Goal: Complete application form: Complete application form

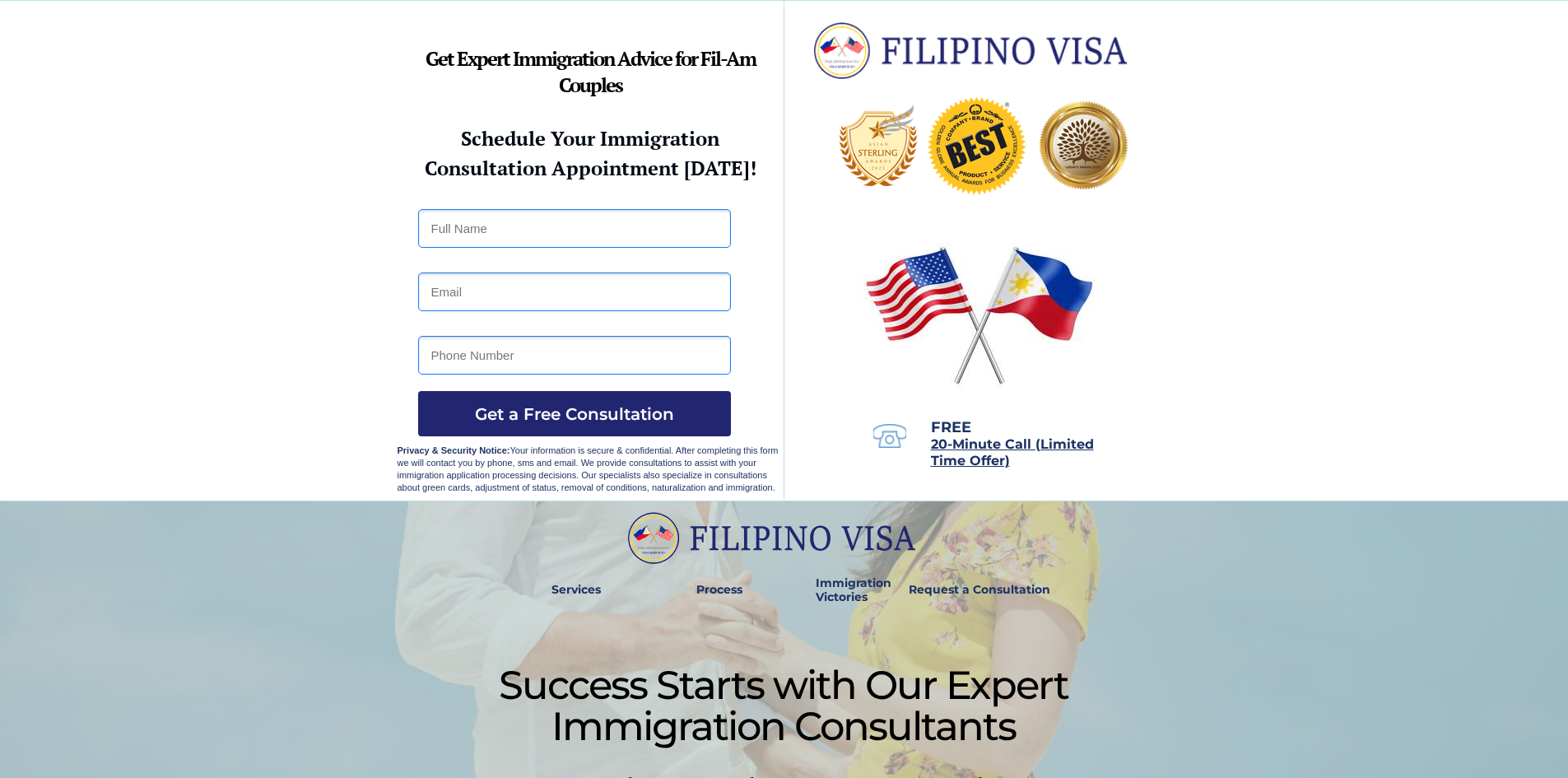
click at [530, 237] on input "text" at bounding box center [575, 229] width 313 height 39
type input "خ"
type input "[PERSON_NAME]"
click at [523, 295] on input "email" at bounding box center [575, 292] width 313 height 39
type input "[EMAIL_ADDRESS][DOMAIN_NAME]"
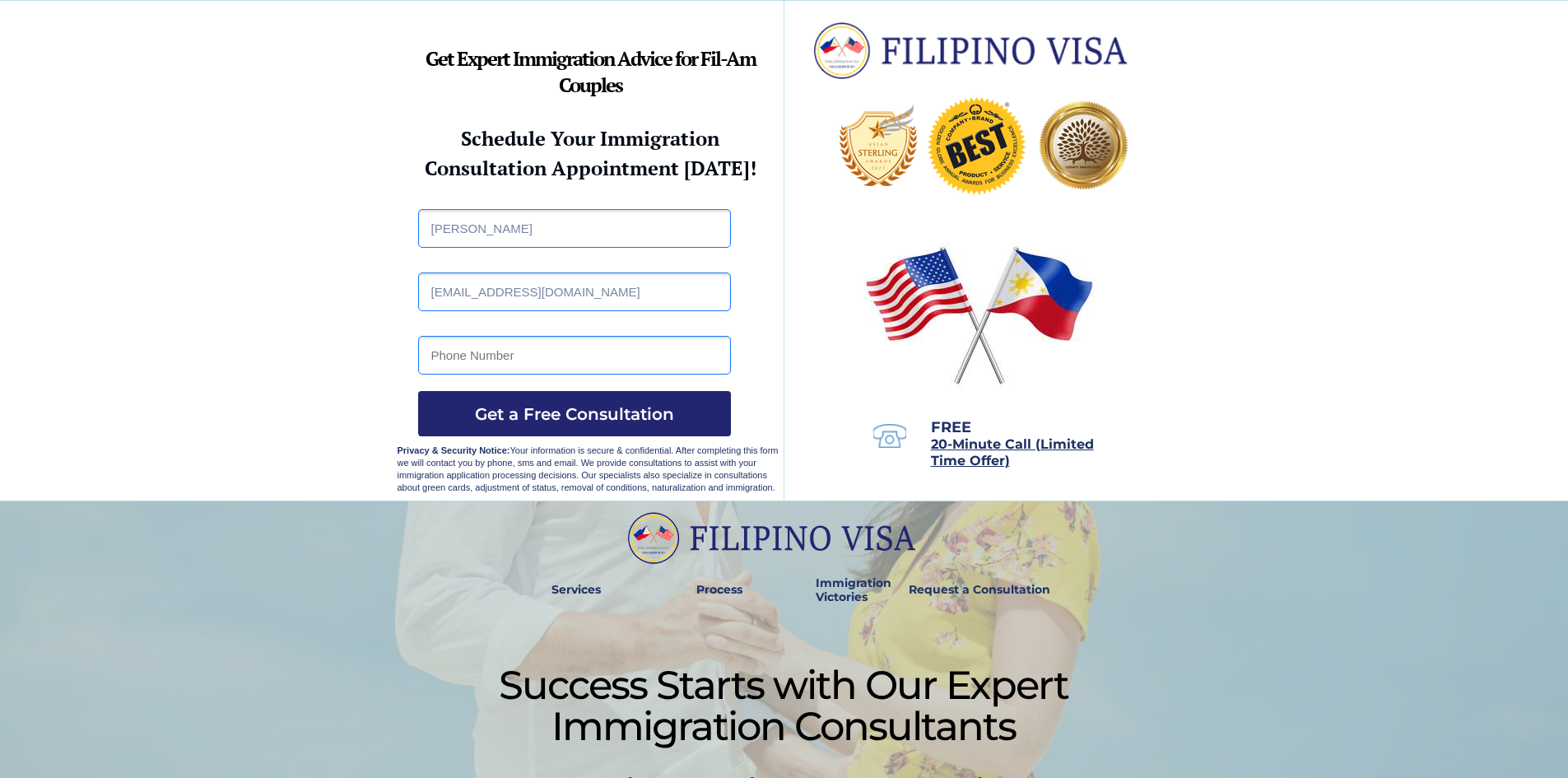
click at [526, 351] on input "tel" at bounding box center [575, 355] width 313 height 39
type input "0988543294"
click at [519, 405] on span "Get a Free Consultation" at bounding box center [575, 414] width 313 height 19
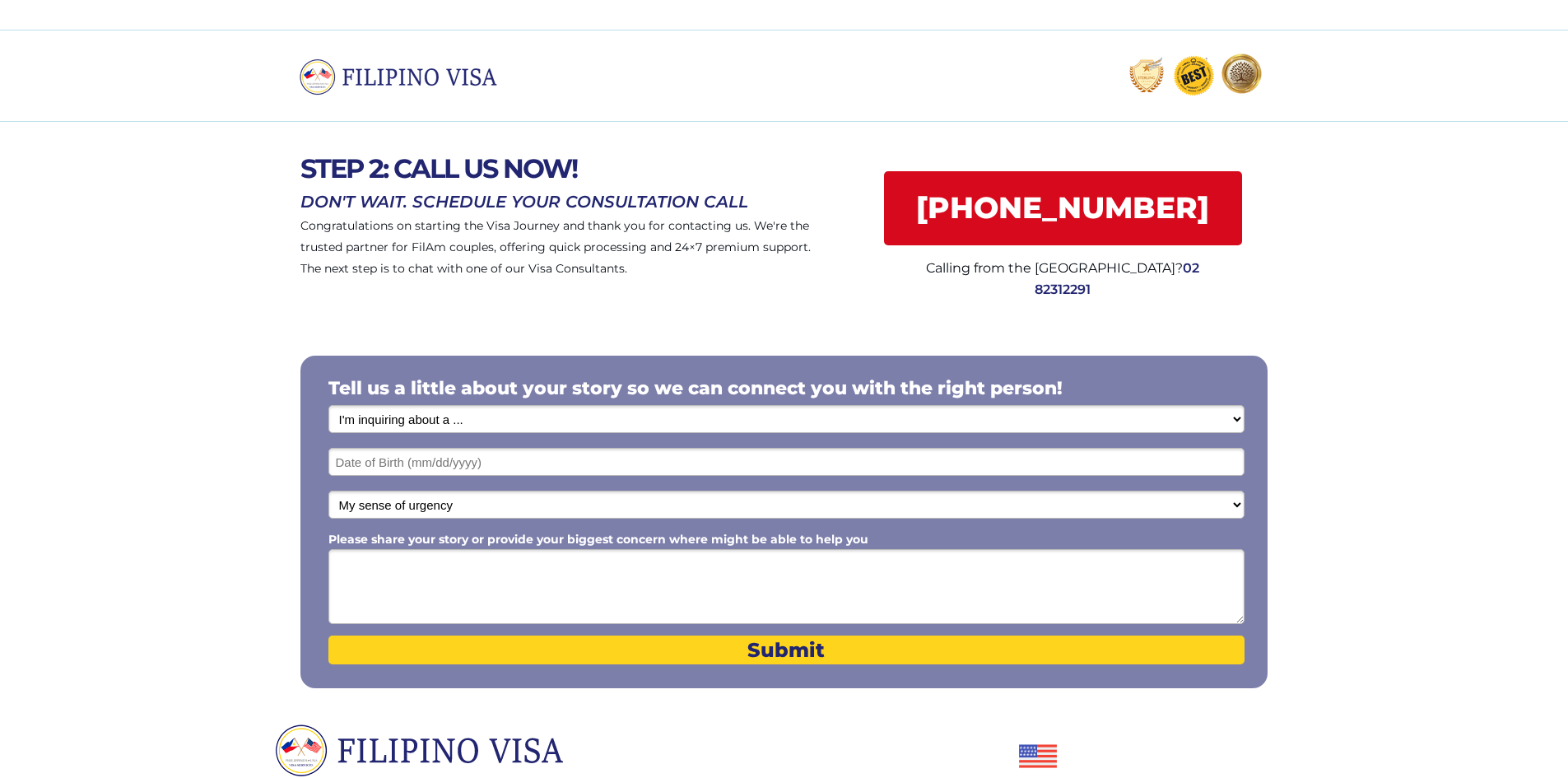
click at [497, 423] on select "I'm inquiring about a ... I don't know or other services Retirement Visa for Th…" at bounding box center [787, 419] width 916 height 28
click at [476, 338] on div at bounding box center [784, 520] width 1568 height 408
click at [445, 462] on input "text" at bounding box center [787, 462] width 916 height 28
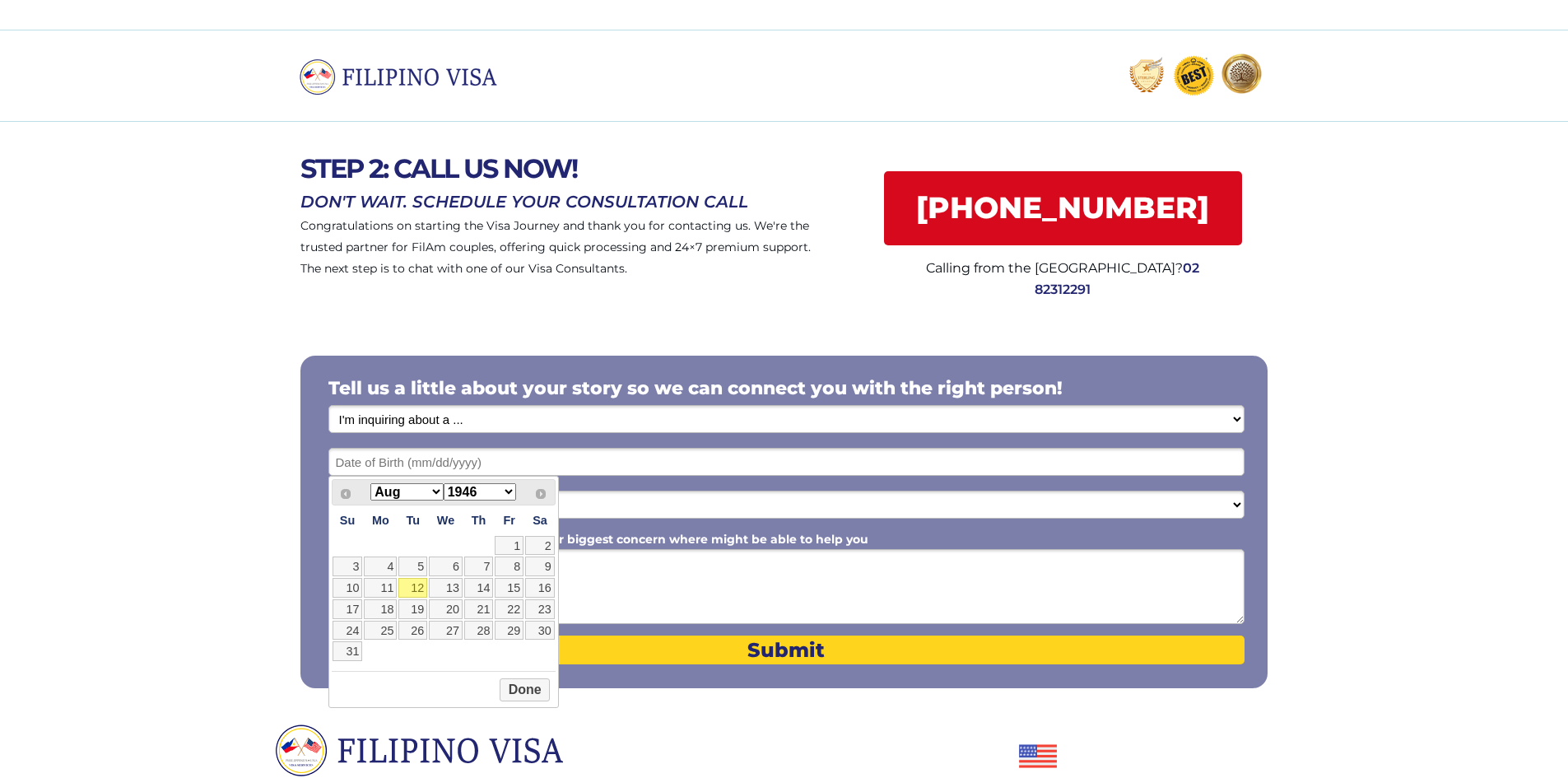
click at [509, 496] on select "1946 1947 1948 1949 1950 1951 1952 1953 1954 1955 1956 1957 1958 1959 1960 1961…" at bounding box center [480, 492] width 72 height 18
click at [440, 485] on select "Jan Feb Mar Apr May Jun Jul Aug Sep Oct Nov Dec" at bounding box center [406, 492] width 72 height 18
click at [370, 484] on select "Jan Feb Mar Apr May Jun Jul Aug Sep Oct Nov Dec" at bounding box center [406, 492] width 72 height 18
click at [537, 588] on link "17" at bounding box center [540, 587] width 30 height 19
type input "08/17/1985"
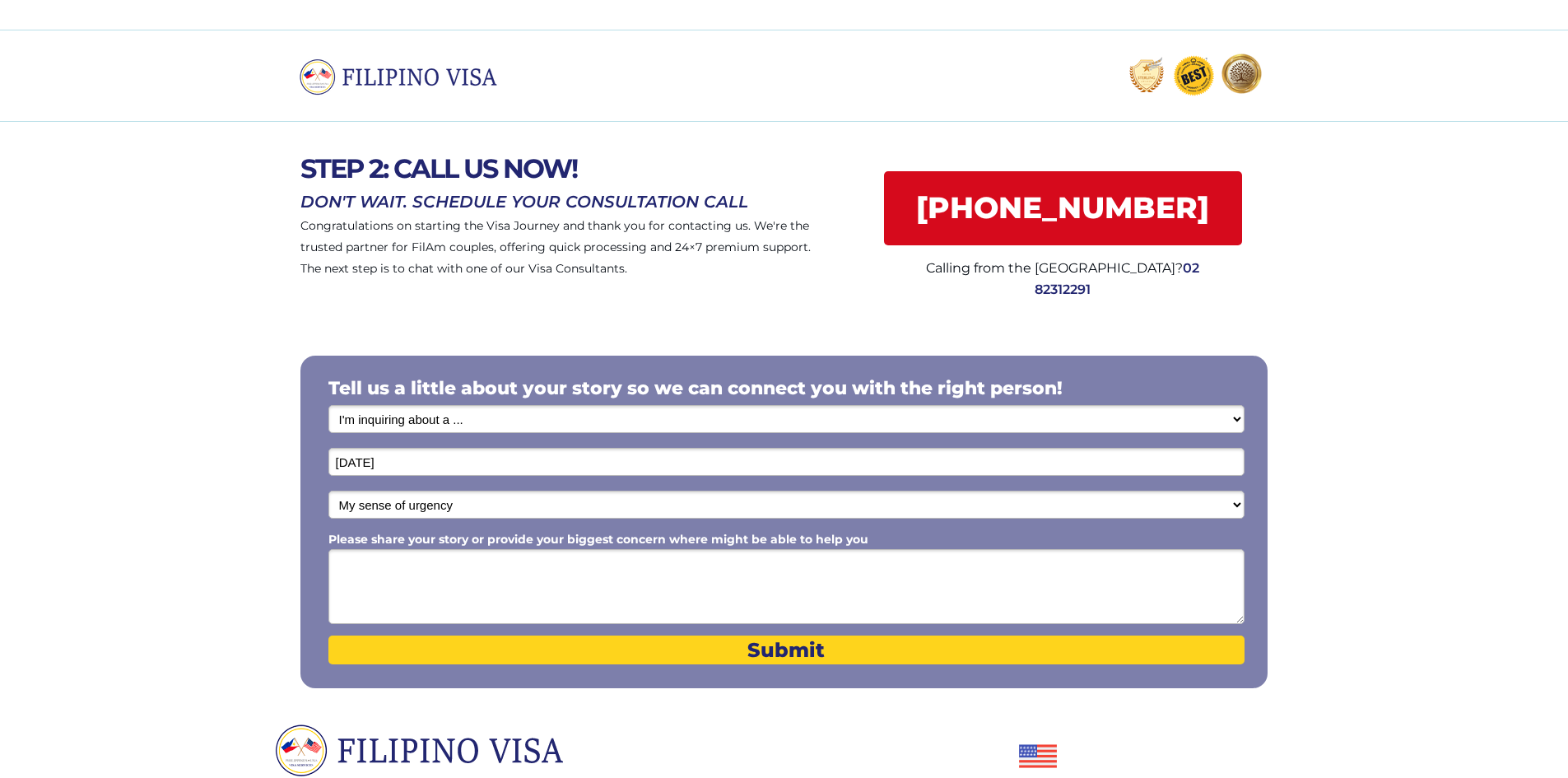
click at [449, 505] on select "My sense of urgency Low Priority - I'm just looking Medium High Priority - I ne…" at bounding box center [787, 505] width 916 height 28
select select "1803"
click at [329, 491] on select "My sense of urgency Low Priority - I'm just looking Medium High Priority - I ne…" at bounding box center [787, 505] width 916 height 28
click at [433, 570] on textarea "Please share your story or provide your biggest concern where might be able to …" at bounding box center [787, 586] width 916 height 75
click at [490, 422] on select "I'm inquiring about a ... I don't know or other services Retirement Visa for Th…" at bounding box center [787, 419] width 916 height 28
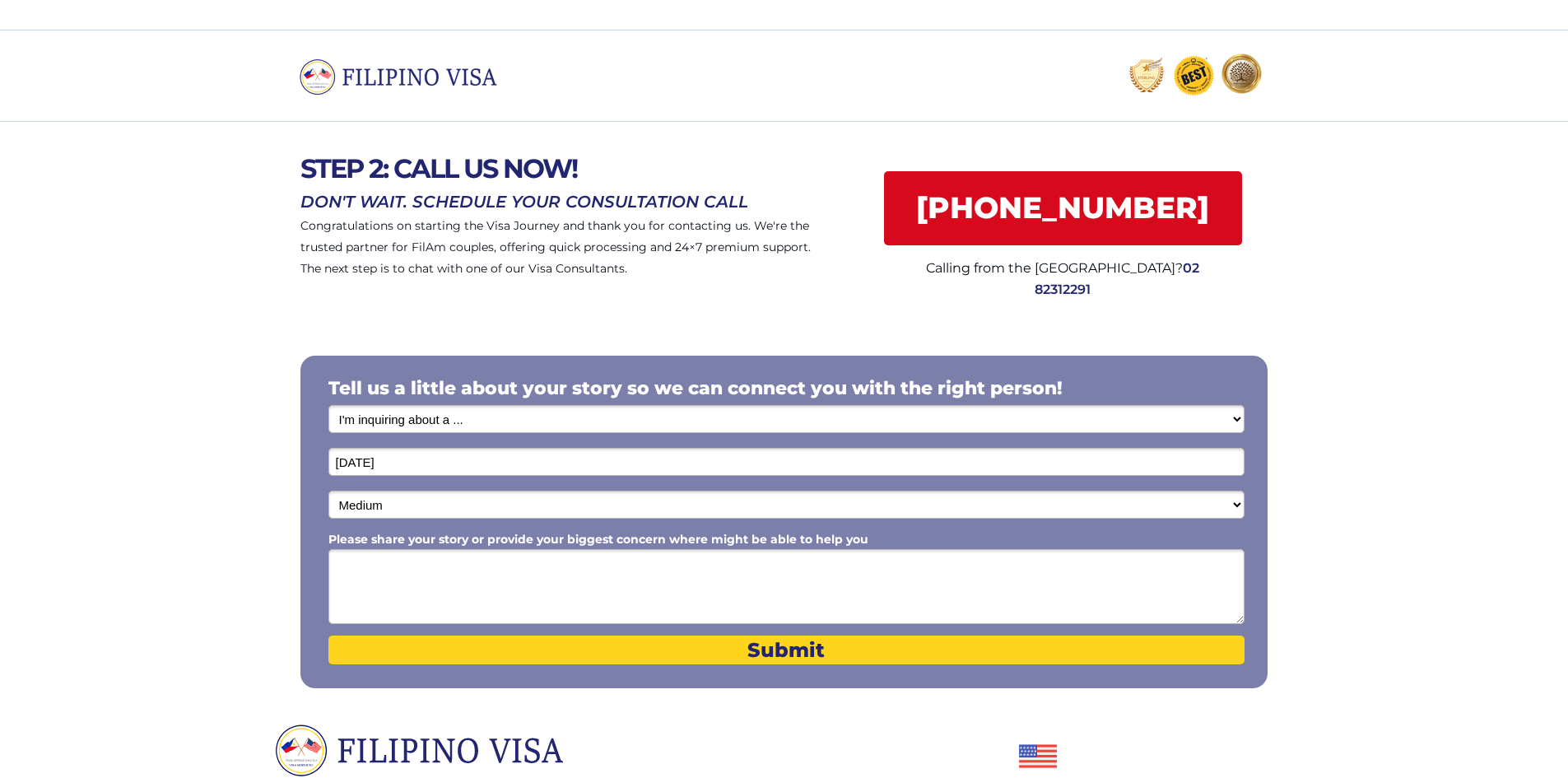
select select "1799"
click at [329, 405] on select "I'm inquiring about a ... I don't know or other services Retirement Visa for Th…" at bounding box center [787, 419] width 916 height 28
click at [439, 602] on textarea "Please share your story or provide your biggest concern where might be able to …" at bounding box center [787, 586] width 916 height 75
